Goal: Task Accomplishment & Management: Use online tool/utility

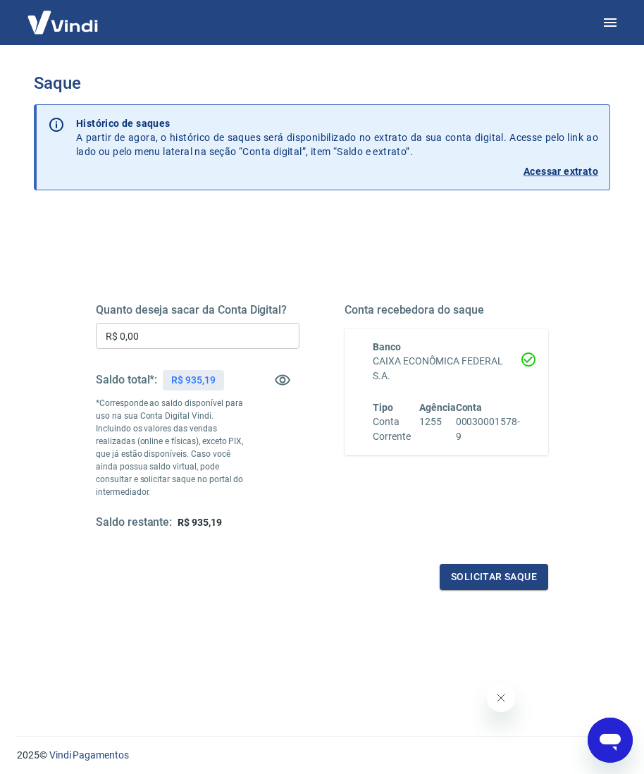
click at [204, 331] on input "R$ 0,00" at bounding box center [198, 336] width 204 height 26
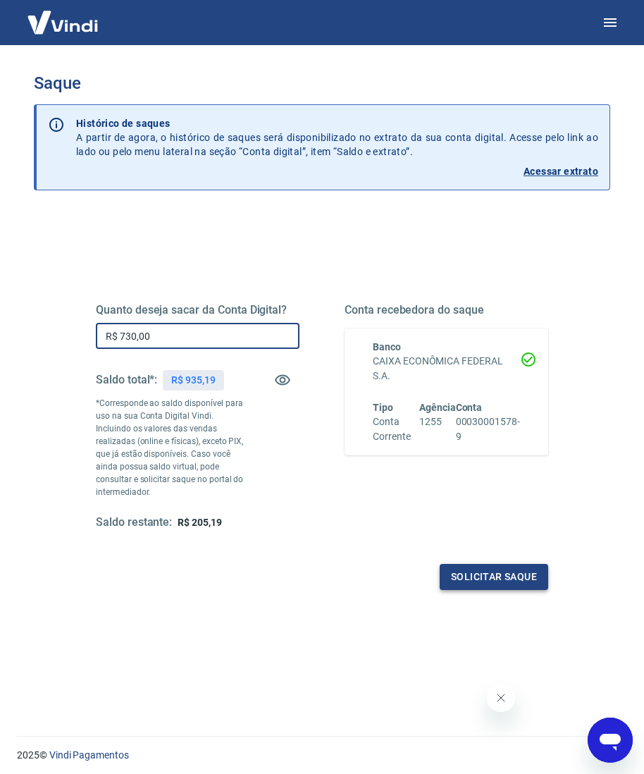
type input "R$ 730,00"
click at [457, 564] on button "Solicitar saque" at bounding box center [494, 577] width 109 height 26
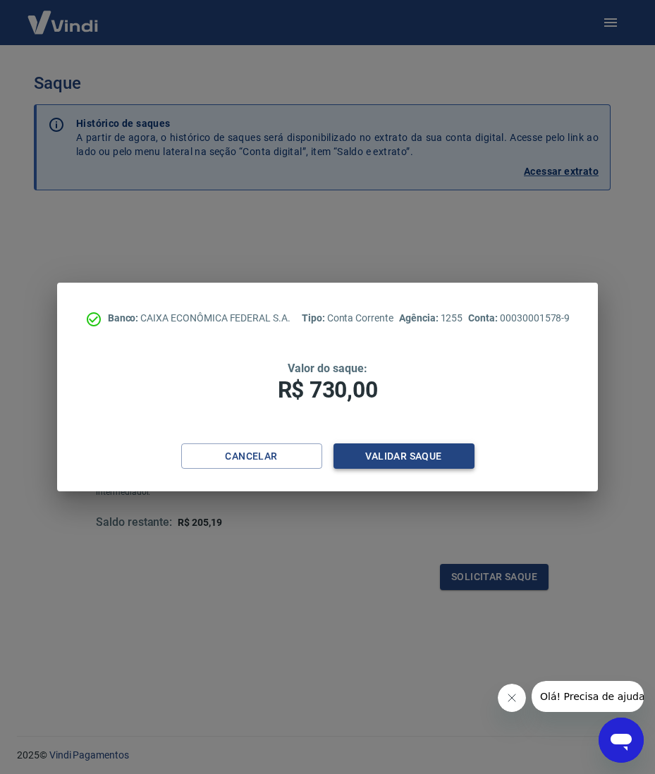
click at [441, 457] on button "Validar saque" at bounding box center [403, 456] width 141 height 26
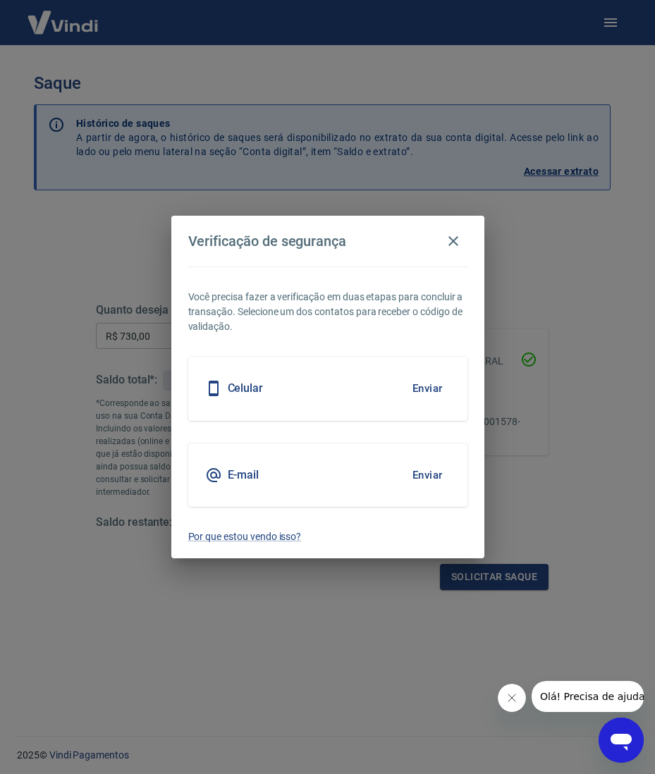
click at [415, 390] on button "Enviar" at bounding box center [428, 389] width 46 height 30
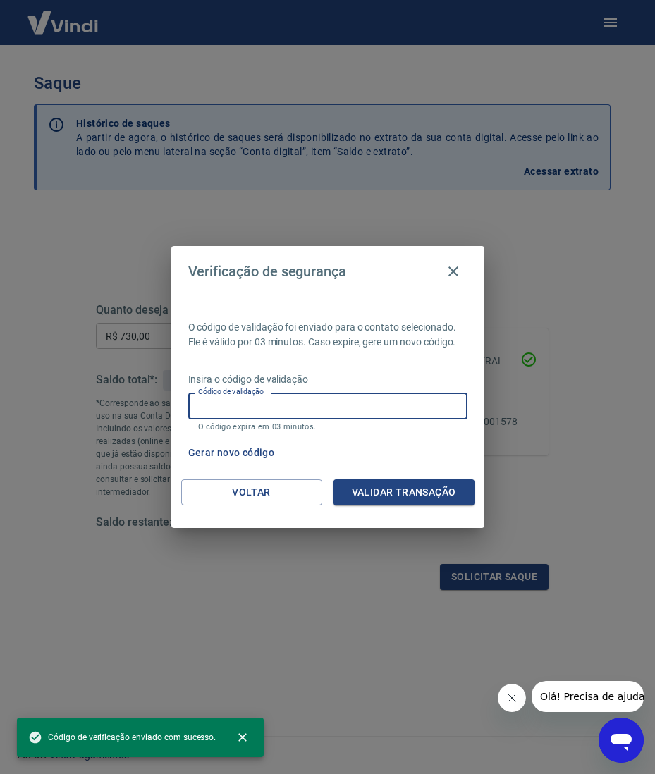
click at [362, 398] on input "Código de validação" at bounding box center [327, 406] width 279 height 26
